Goal: Information Seeking & Learning: Learn about a topic

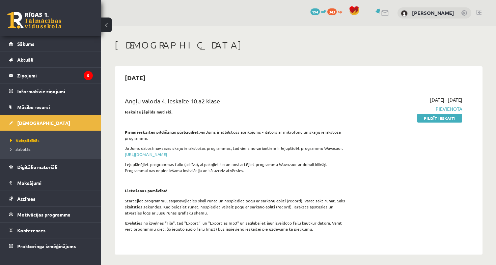
scroll to position [23, 0]
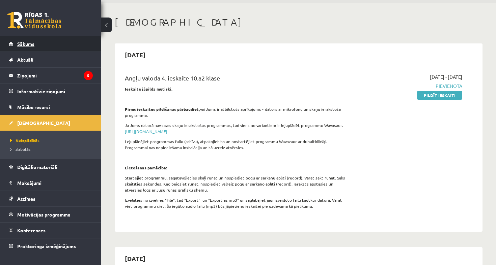
click at [44, 45] on link "Sākums" at bounding box center [51, 44] width 84 height 16
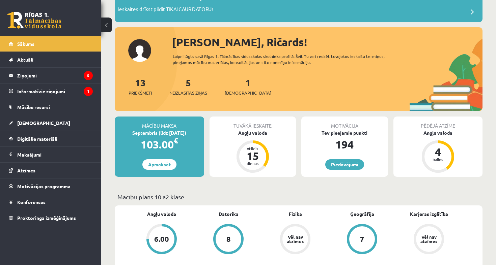
scroll to position [83, 0]
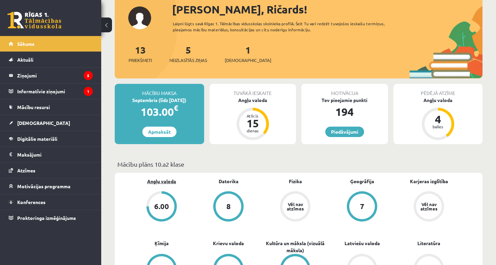
click at [165, 183] on link "Angļu valoda" at bounding box center [161, 181] width 29 height 7
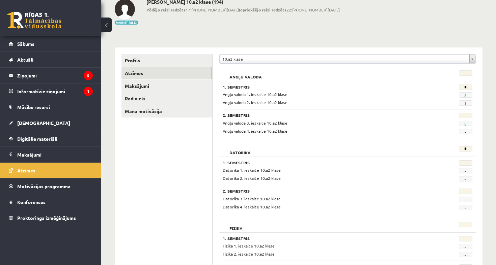
scroll to position [40, 0]
click at [45, 139] on span "Digitālie materiāli" at bounding box center [37, 139] width 40 height 6
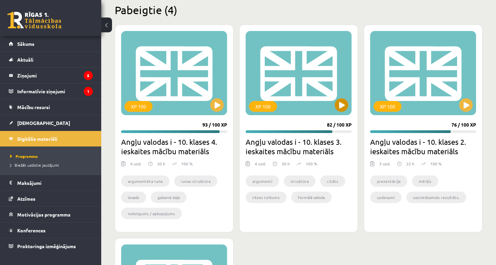
scroll to position [256, 0]
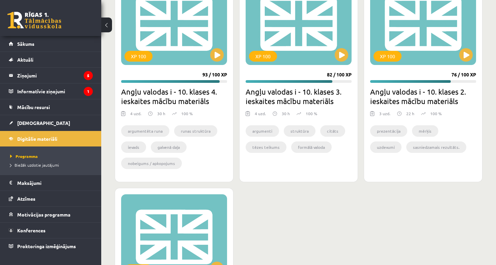
click at [415, 83] on progress at bounding box center [423, 81] width 106 height 3
click at [418, 88] on h2 "Angļu valodas i - 10. klases 2. ieskaites mācību materiāls" at bounding box center [423, 96] width 106 height 19
click at [439, 79] on div "XP 100 76 / 100 XP Angļu valodas i - 10. klases 2. ieskaites mācību materiāls 3…" at bounding box center [423, 78] width 119 height 208
click at [424, 92] on h2 "Angļu valodas i - 10. klases 2. ieskaites mācību materiāls" at bounding box center [423, 96] width 106 height 19
click at [396, 104] on h2 "Angļu valodas i - 10. klases 2. ieskaites mācību materiāls" at bounding box center [423, 96] width 106 height 19
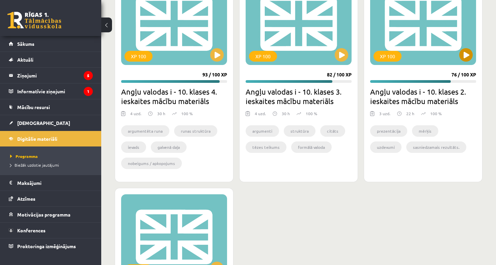
click at [463, 56] on button at bounding box center [465, 54] width 13 height 13
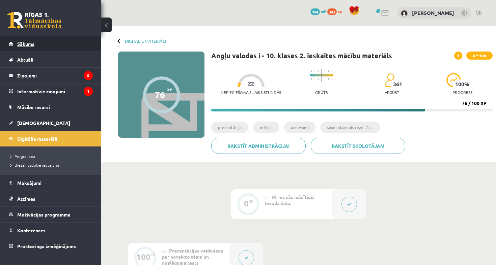
click at [58, 39] on link "Sākums" at bounding box center [51, 44] width 84 height 16
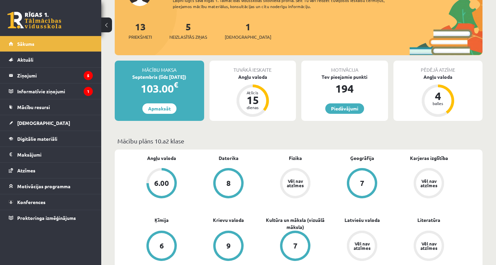
scroll to position [176, 0]
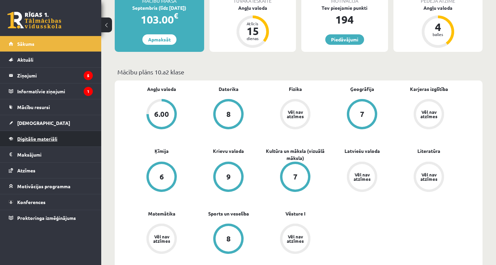
click at [43, 139] on span "Digitālie materiāli" at bounding box center [37, 139] width 40 height 6
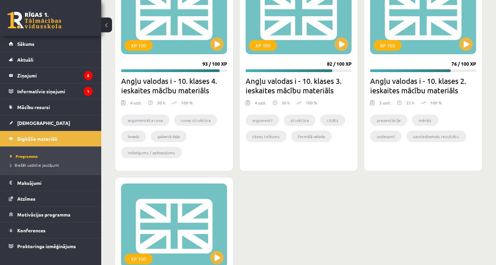
scroll to position [265, 0]
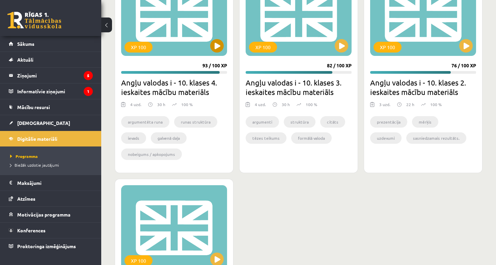
click at [213, 42] on button at bounding box center [216, 45] width 13 height 13
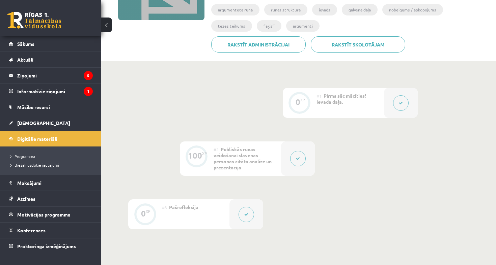
scroll to position [118, 0]
click at [395, 102] on button at bounding box center [401, 103] width 16 height 16
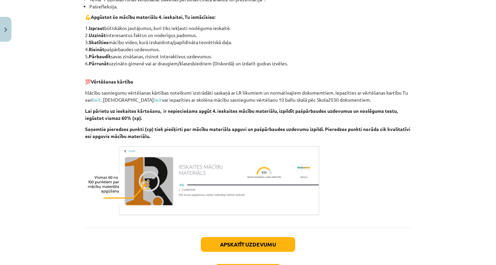
scroll to position [169, 0]
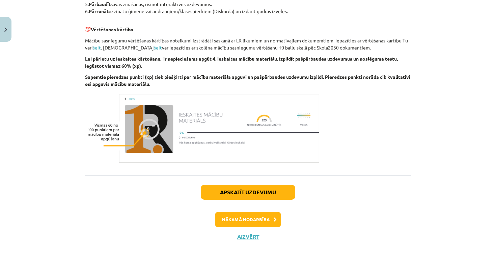
click at [277, 192] on button "Apskatīt uzdevumu" at bounding box center [248, 192] width 94 height 15
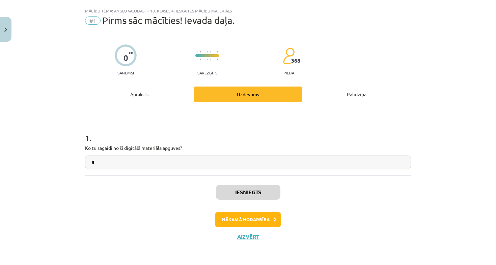
scroll to position [13, 0]
click at [253, 214] on button "Nākamā nodarbība" at bounding box center [248, 220] width 66 height 16
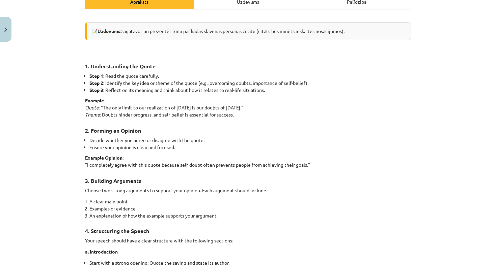
scroll to position [116, 0]
